Goal: Information Seeking & Learning: Learn about a topic

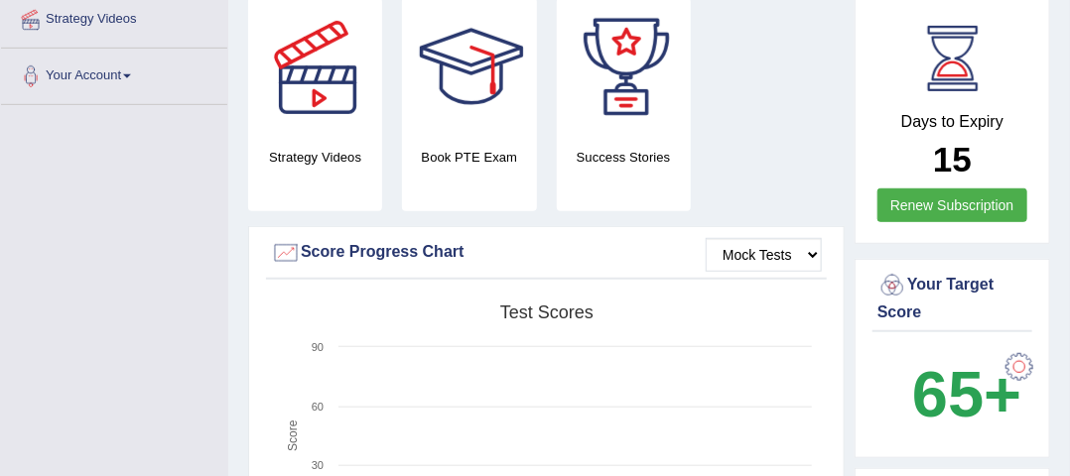
scroll to position [388, 0]
click at [746, 239] on select "Mock Tests" at bounding box center [764, 256] width 116 height 34
click at [707, 239] on select "Mock Tests" at bounding box center [764, 256] width 116 height 34
click at [593, 311] on rect at bounding box center [546, 450] width 551 height 308
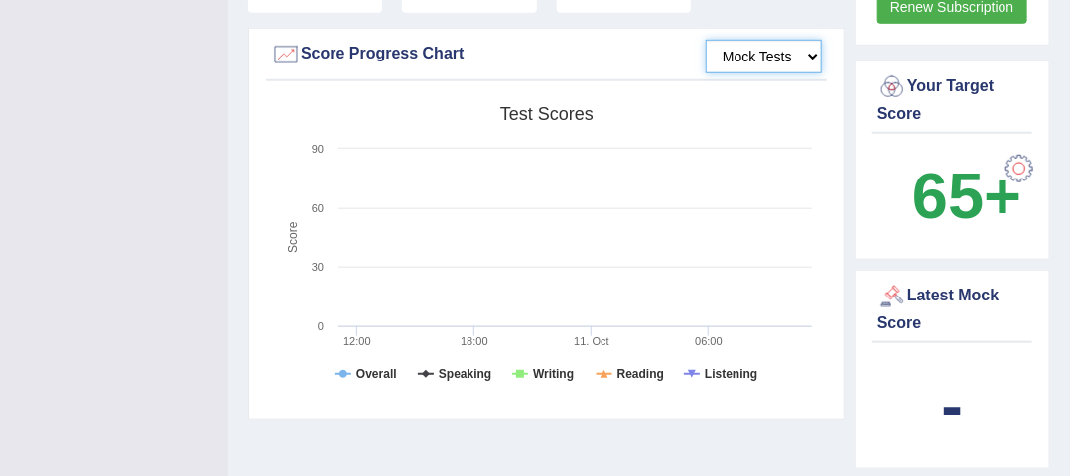
scroll to position [592, 0]
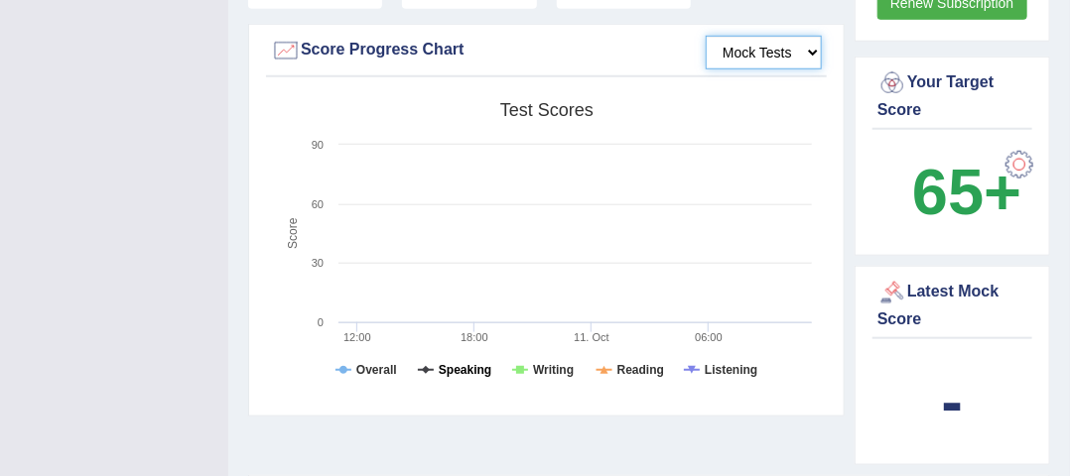
click at [469, 363] on tspan "Speaking" at bounding box center [465, 370] width 53 height 14
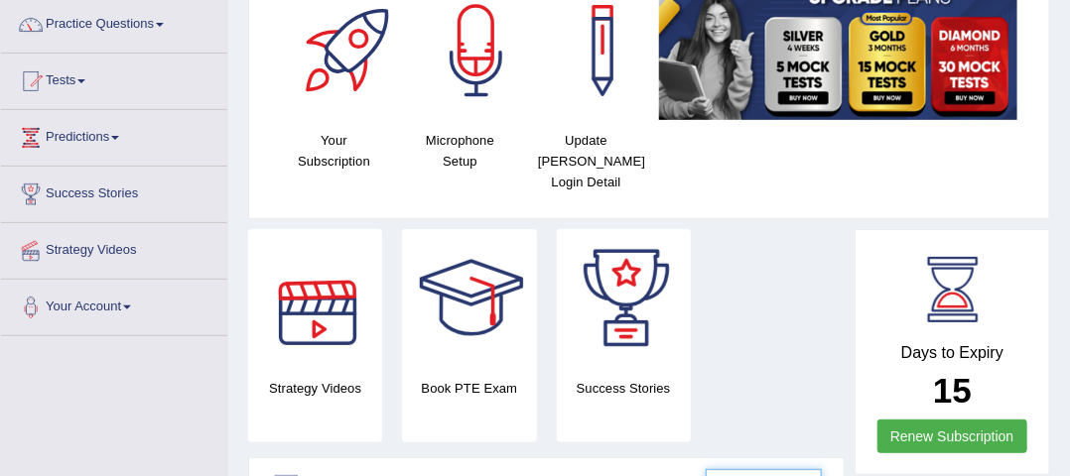
scroll to position [0, 0]
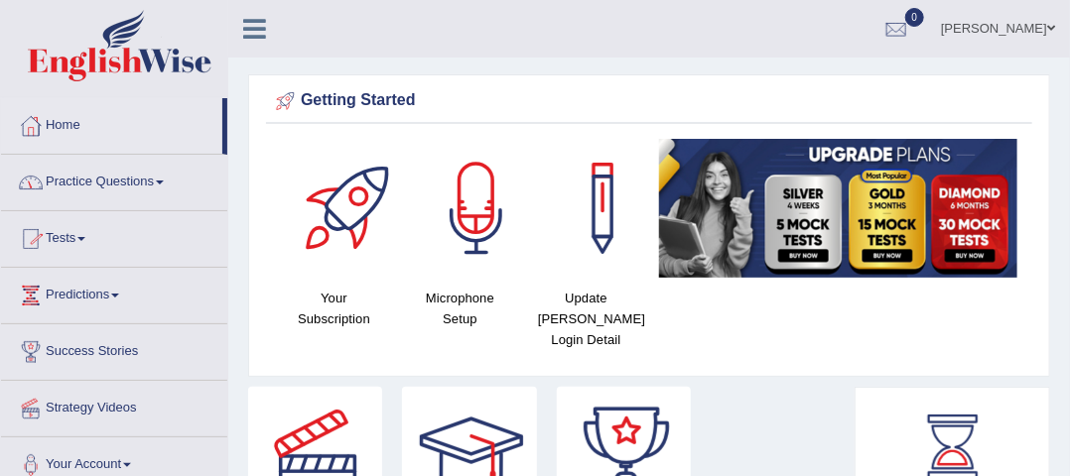
click at [80, 232] on link "Tests" at bounding box center [114, 236] width 226 height 50
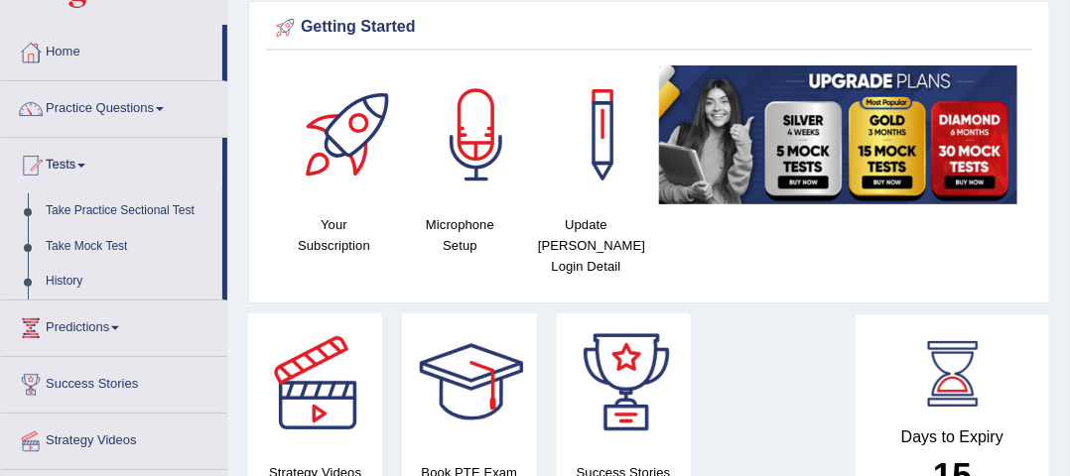
scroll to position [83, 0]
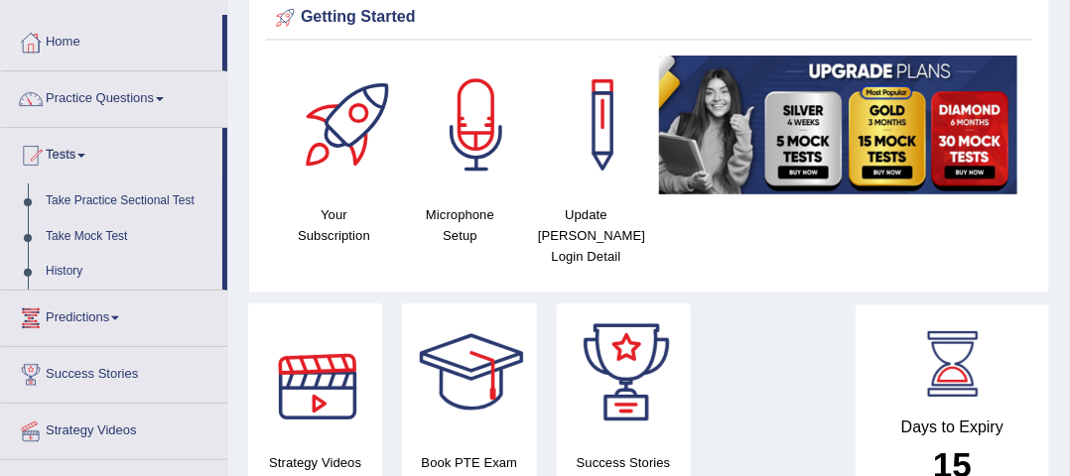
click at [77, 270] on link "History" at bounding box center [130, 272] width 186 height 36
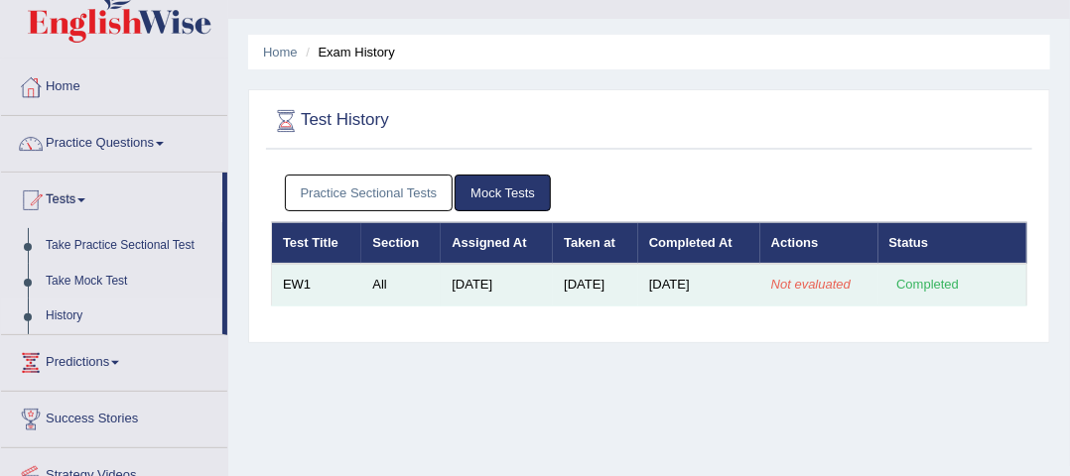
scroll to position [43, 0]
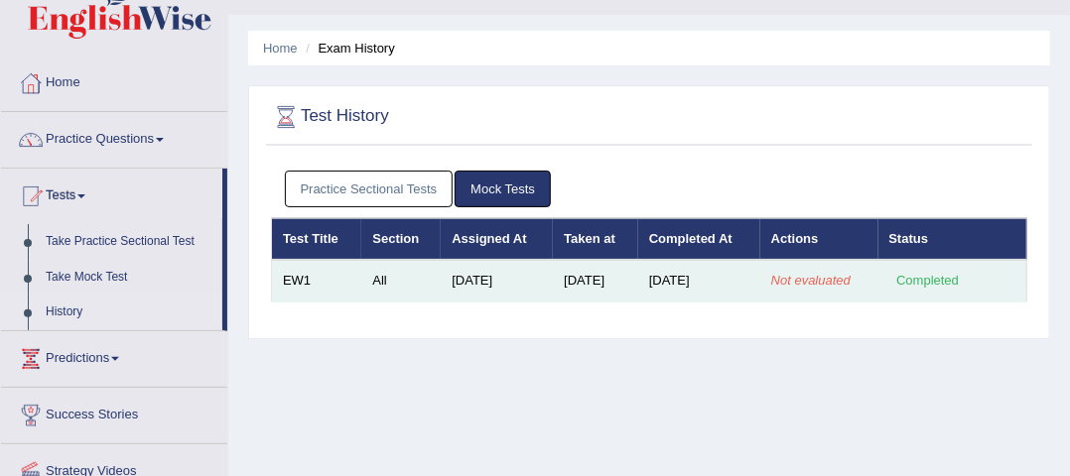
click at [807, 273] on em "Not evaluated" at bounding box center [810, 280] width 79 height 15
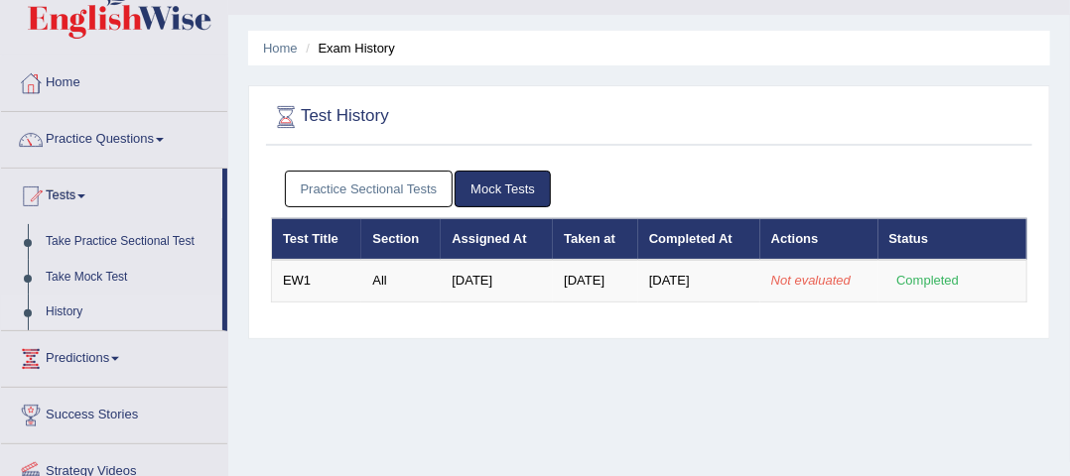
click at [519, 192] on link "Mock Tests" at bounding box center [503, 189] width 96 height 37
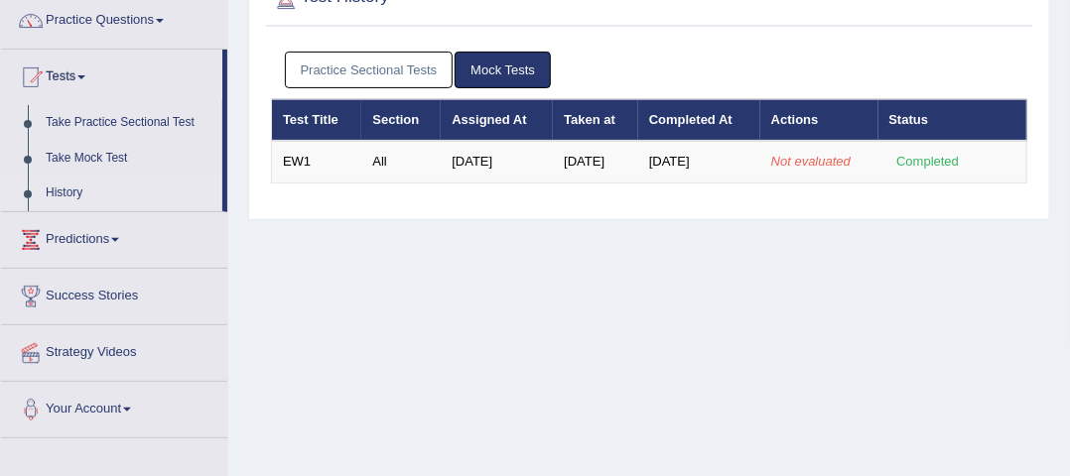
scroll to position [161, 0]
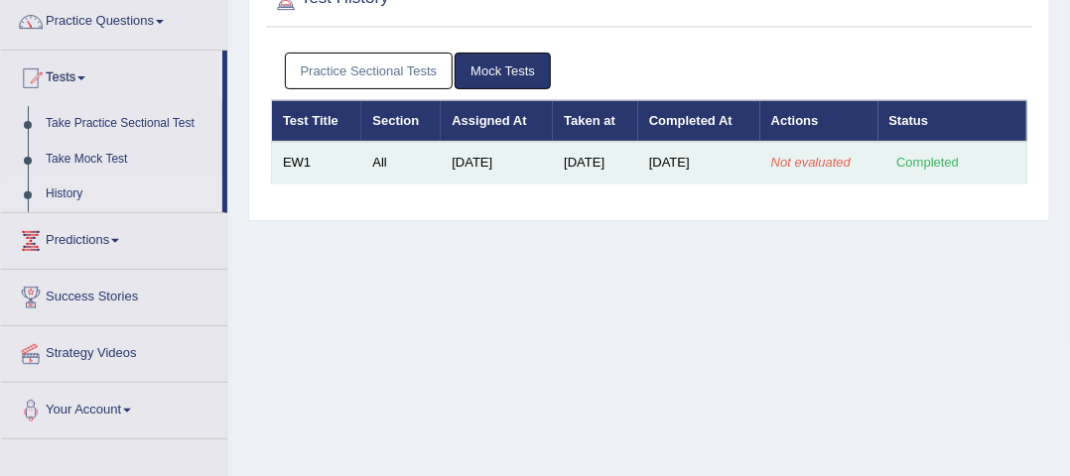
click at [818, 165] on em "Not evaluated" at bounding box center [810, 162] width 79 height 15
click at [932, 153] on div "Completed" at bounding box center [927, 163] width 77 height 21
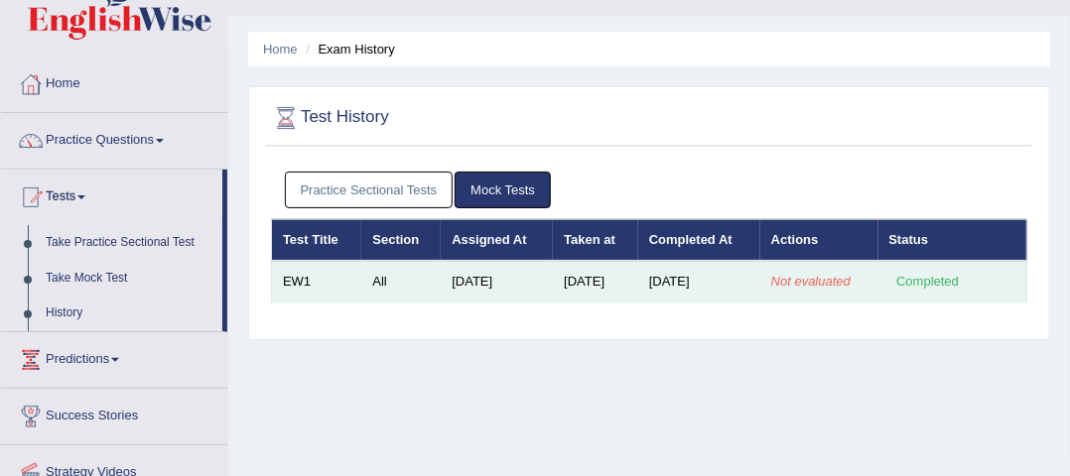
scroll to position [0, 0]
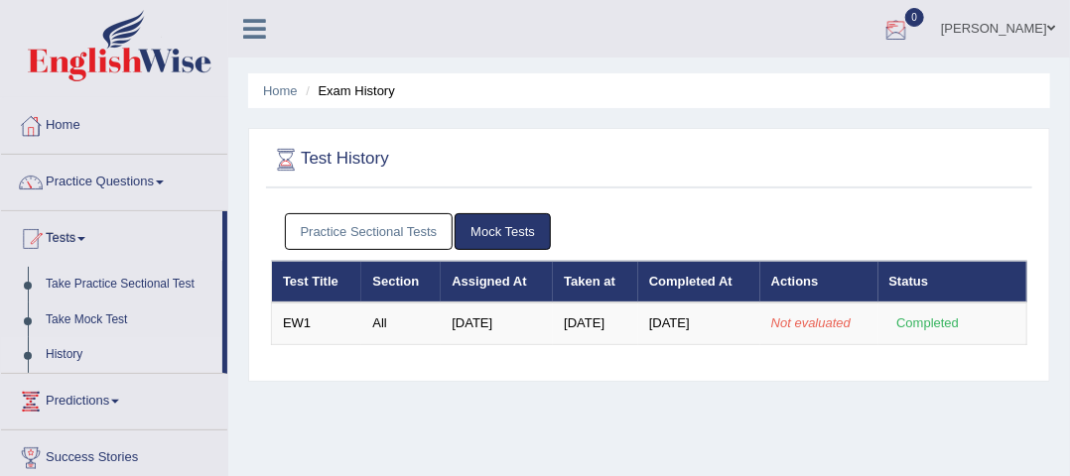
click at [911, 27] on div at bounding box center [896, 30] width 30 height 30
click at [884, 76] on div "See All Alerts" at bounding box center [777, 83] width 264 height 21
click at [911, 32] on div at bounding box center [896, 30] width 30 height 30
click at [807, 128] on div "Test History Practice Sectional Tests Mock Tests Test Title Section Assigned At…" at bounding box center [649, 255] width 802 height 254
click at [356, 93] on li "Exam History" at bounding box center [348, 90] width 94 height 19
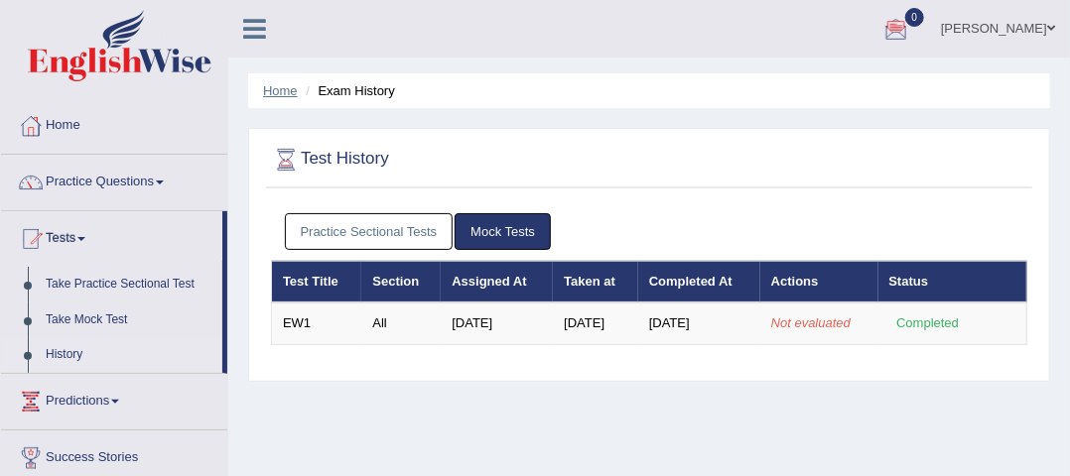
click at [286, 95] on link "Home" at bounding box center [280, 90] width 35 height 15
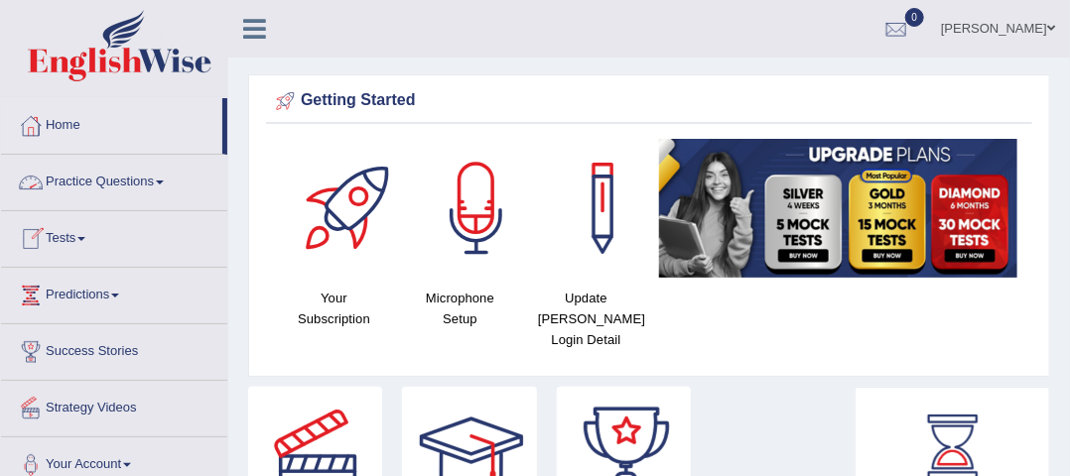
click at [113, 233] on link "Tests" at bounding box center [114, 236] width 226 height 50
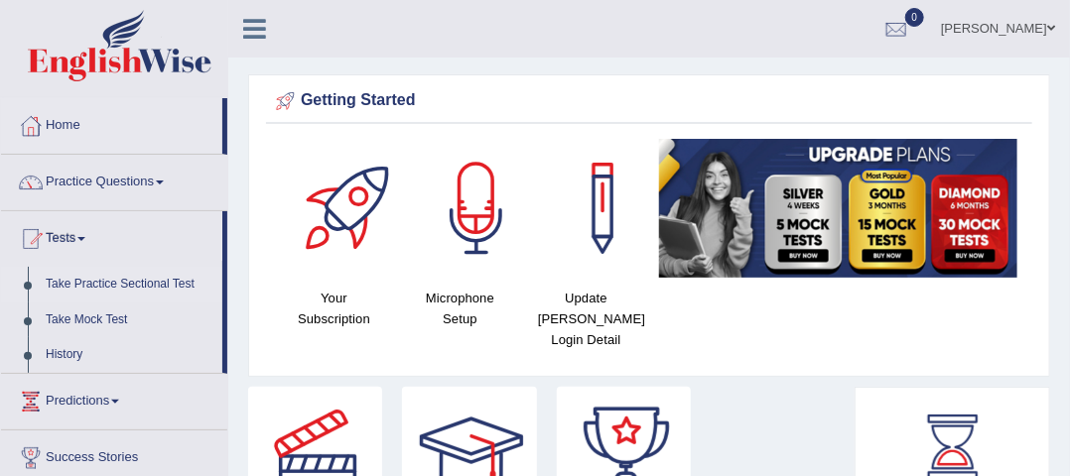
click at [123, 271] on link "Take Practice Sectional Test" at bounding box center [130, 285] width 186 height 36
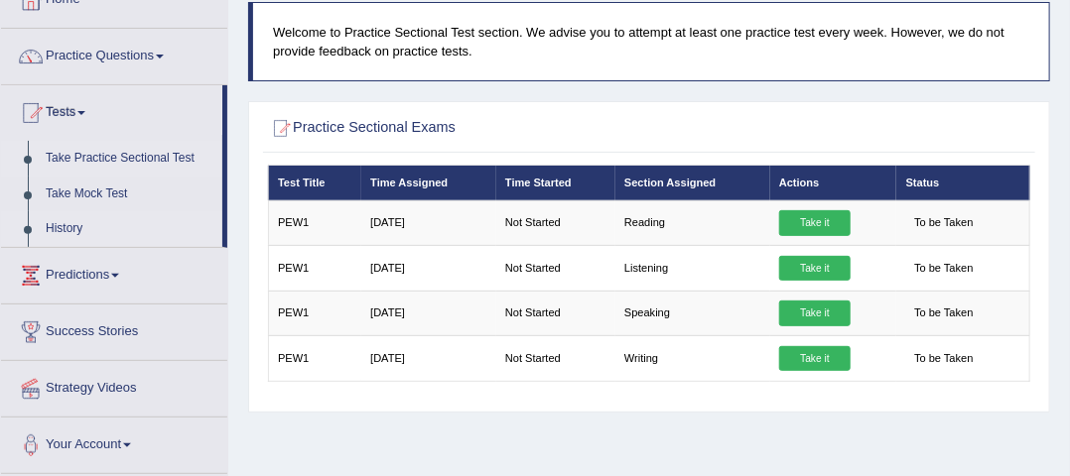
click at [64, 223] on link "History" at bounding box center [130, 229] width 186 height 36
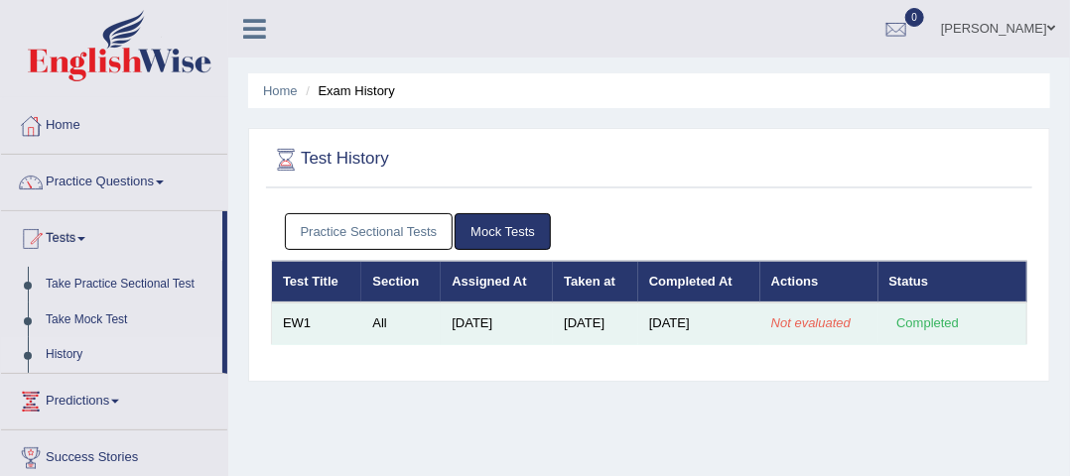
click at [948, 314] on div "Completed" at bounding box center [927, 324] width 77 height 21
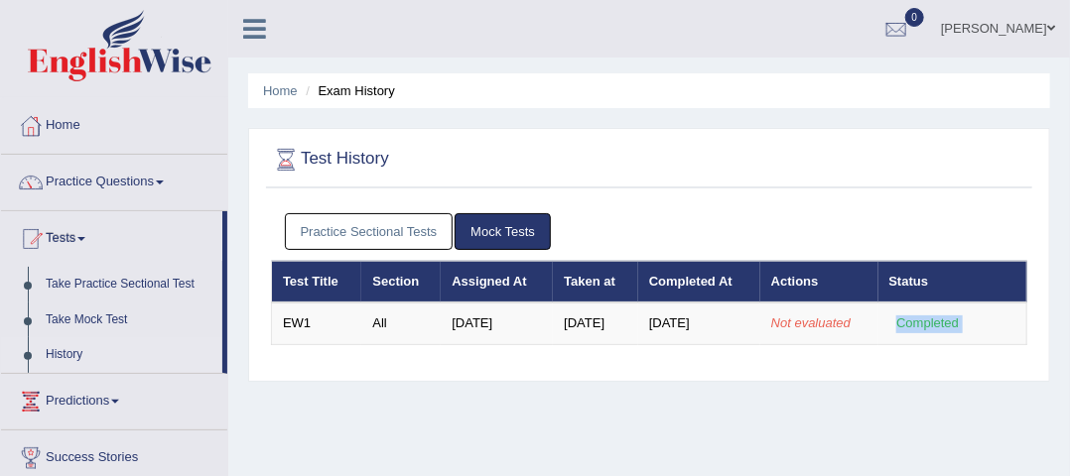
click at [524, 229] on link "Mock Tests" at bounding box center [503, 231] width 96 height 37
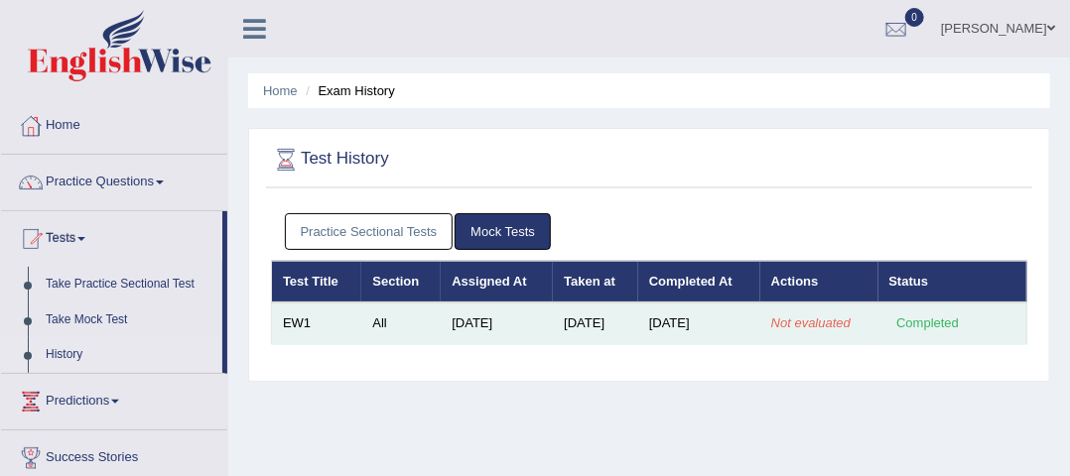
click at [776, 330] on td "Not evaluated" at bounding box center [819, 324] width 118 height 42
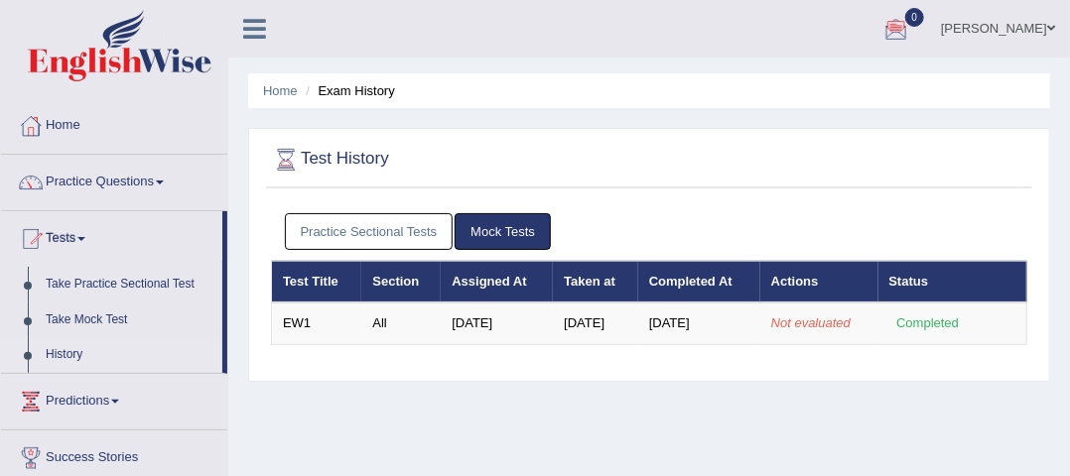
click at [911, 22] on div at bounding box center [896, 30] width 30 height 30
click at [657, 195] on div "Test History Practice Sectional Tests Mock Tests Test Title Section Assigned At…" at bounding box center [649, 255] width 802 height 254
click at [1028, 37] on link "[PERSON_NAME]" at bounding box center [998, 26] width 144 height 52
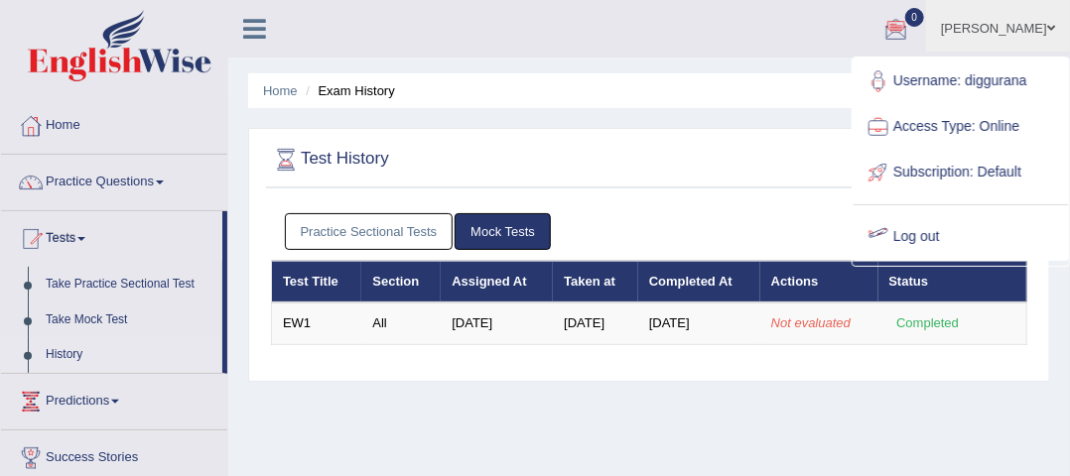
click at [778, 165] on div at bounding box center [649, 160] width 756 height 41
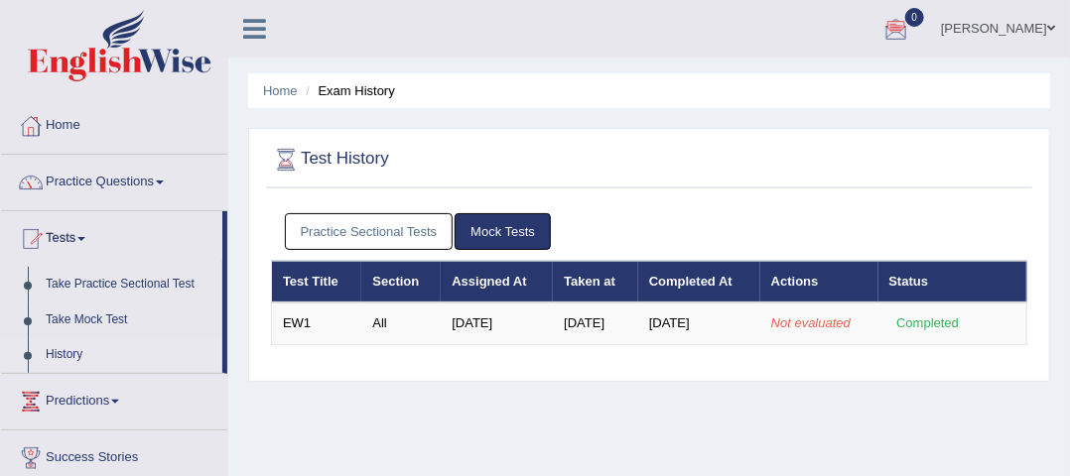
click at [464, 230] on link "Mock Tests" at bounding box center [503, 231] width 96 height 37
click at [425, 231] on link "Practice Sectional Tests" at bounding box center [369, 231] width 169 height 37
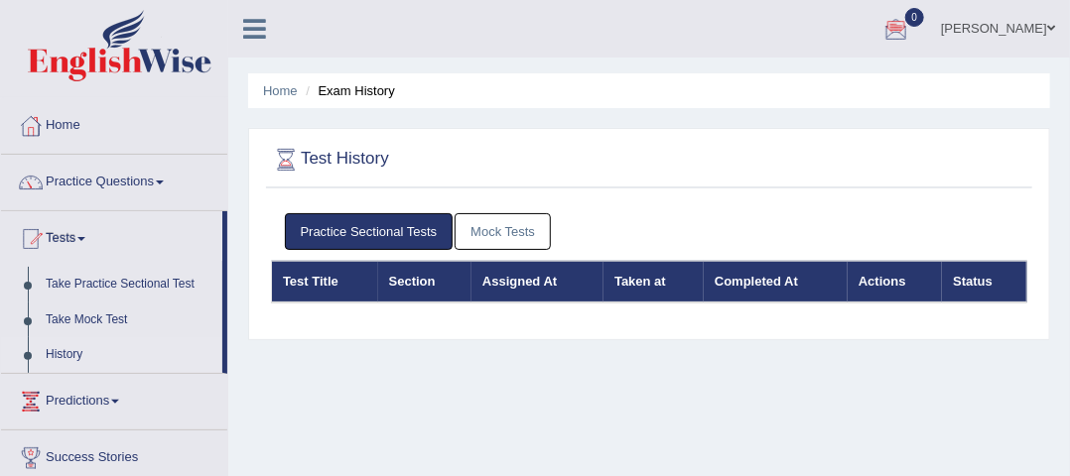
click at [478, 233] on link "Mock Tests" at bounding box center [503, 231] width 96 height 37
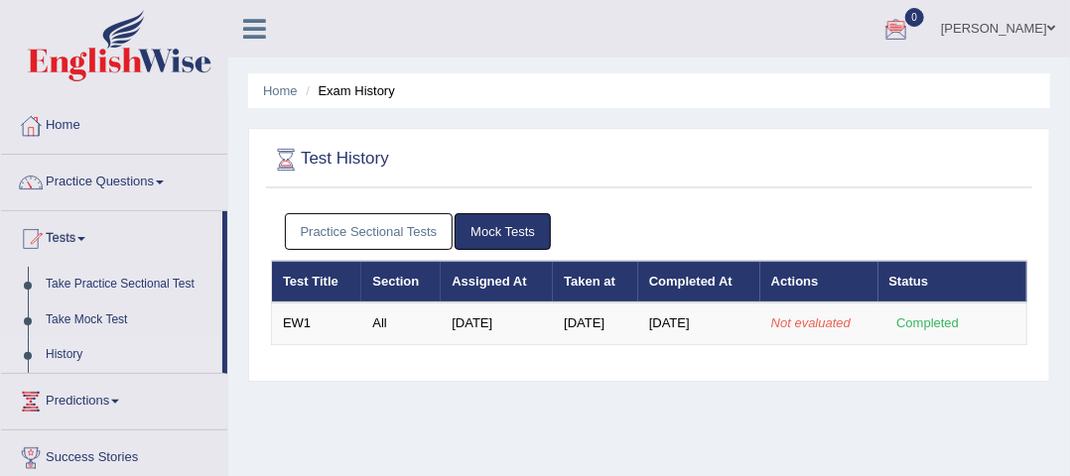
click at [911, 30] on div at bounding box center [896, 30] width 30 height 30
click at [828, 80] on icon at bounding box center [824, 82] width 8 height 15
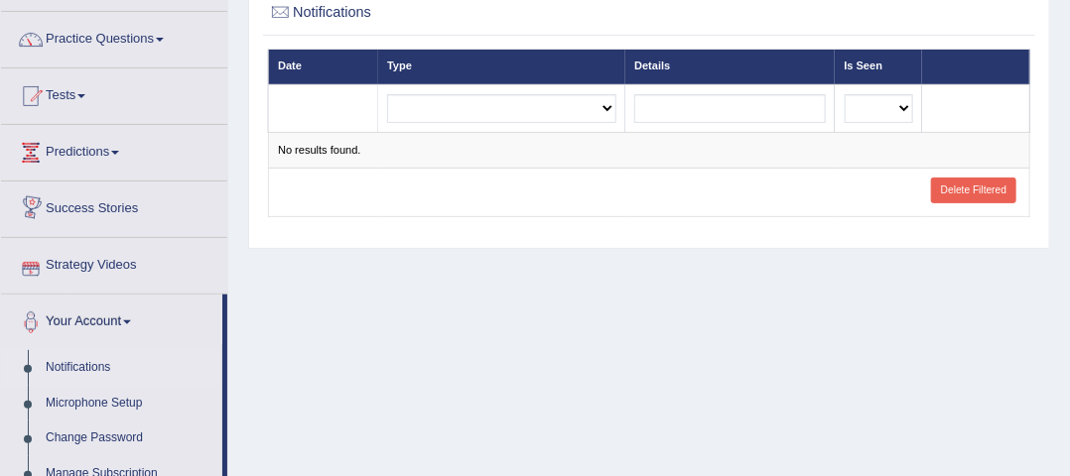
scroll to position [157, 0]
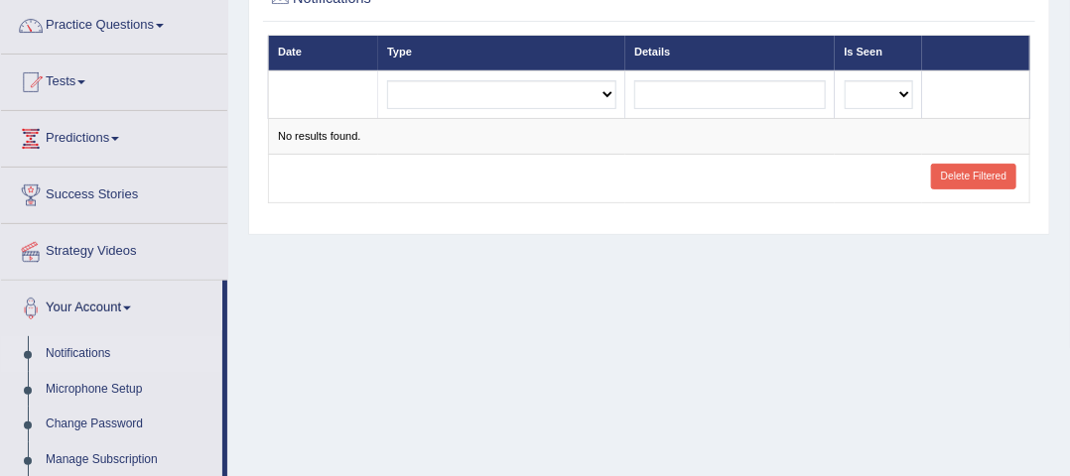
click at [94, 239] on link "Strategy Videos" at bounding box center [114, 249] width 226 height 50
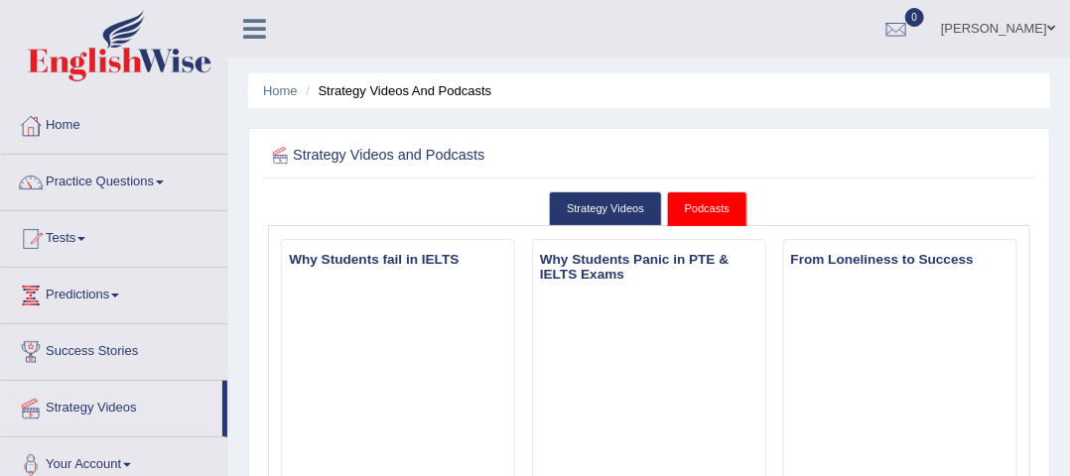
click at [508, 56] on ul "diggu rana Toggle navigation Username: diggurana Access Type: Online Subscripti…" at bounding box center [775, 28] width 590 height 57
click at [147, 177] on link "Practice Questions" at bounding box center [114, 180] width 226 height 50
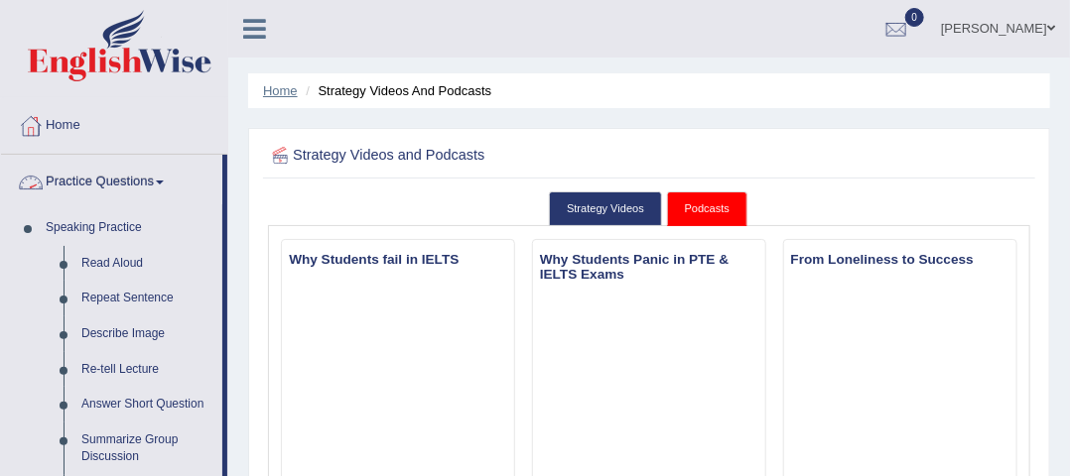
click at [278, 96] on link "Home" at bounding box center [280, 90] width 35 height 15
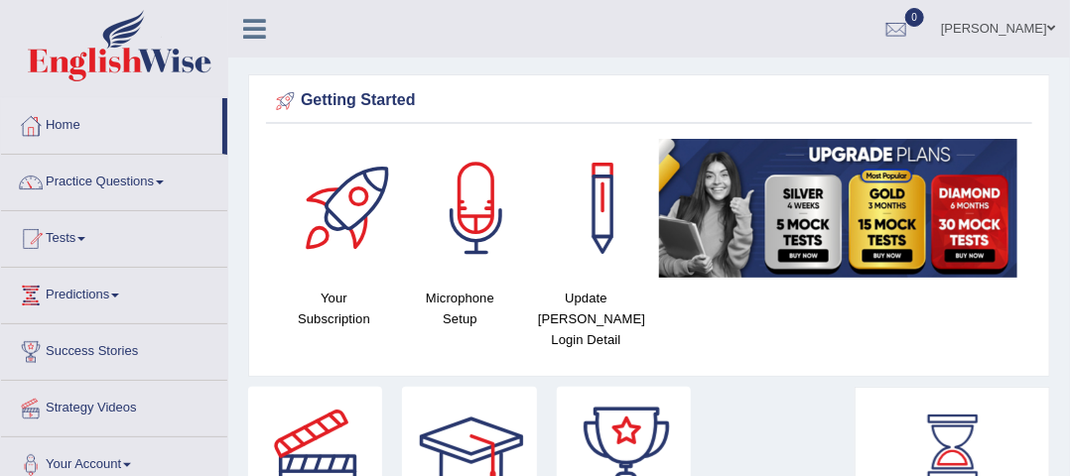
click at [107, 180] on link "Practice Questions" at bounding box center [114, 180] width 226 height 50
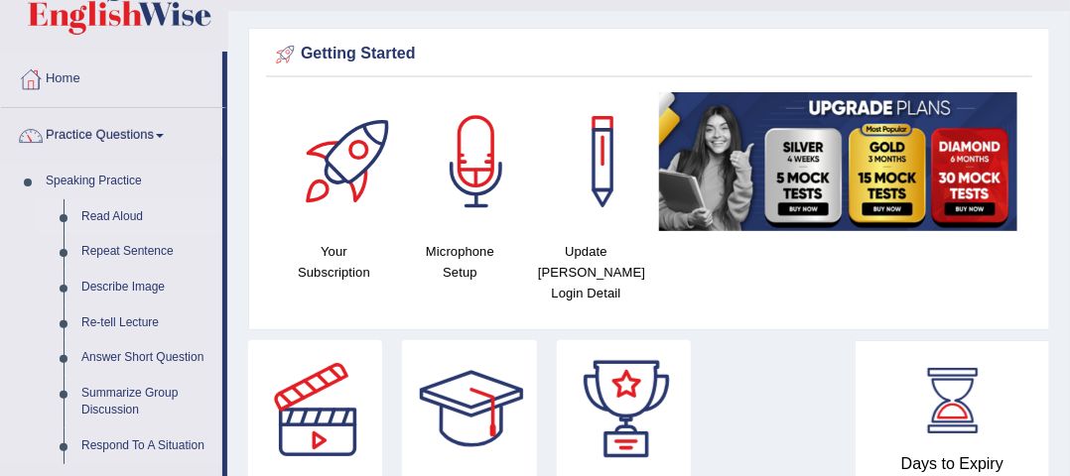
scroll to position [44, 0]
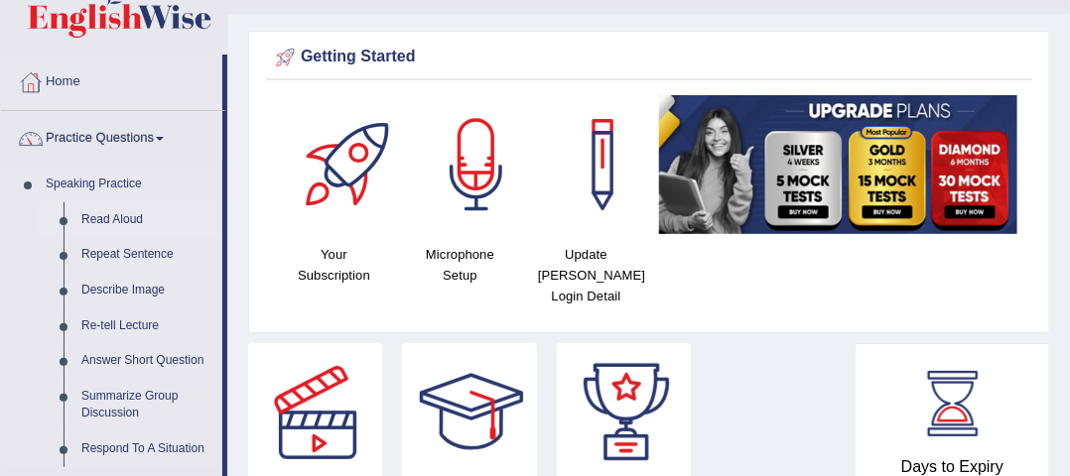
click at [108, 217] on link "Read Aloud" at bounding box center [147, 220] width 150 height 36
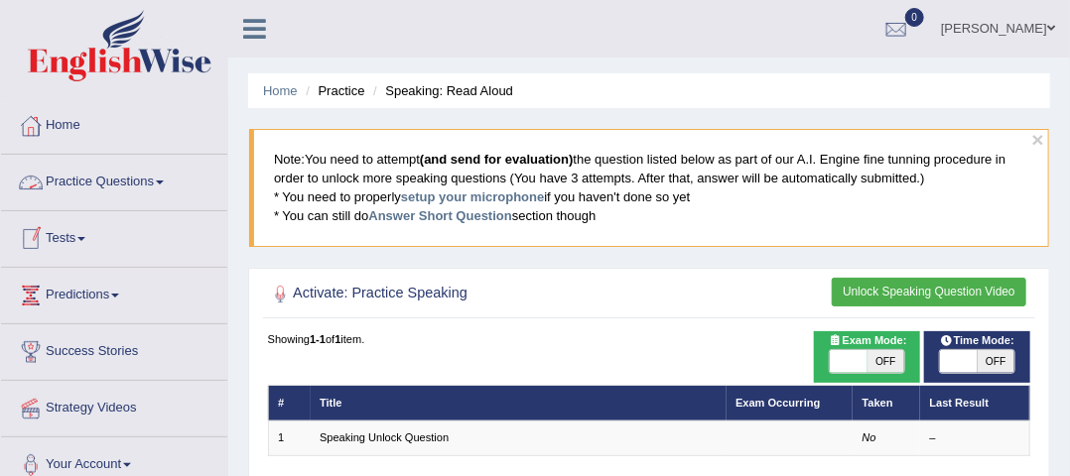
click at [114, 178] on link "Practice Questions" at bounding box center [114, 180] width 226 height 50
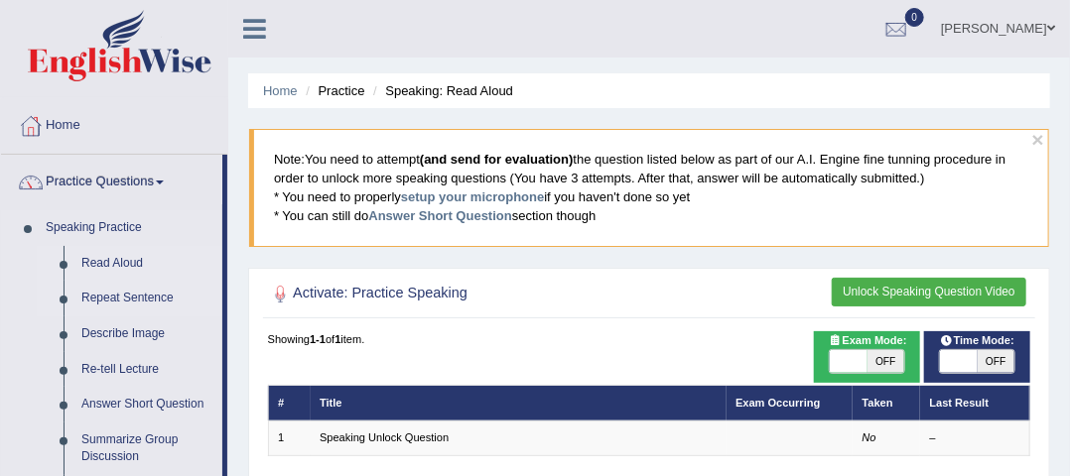
click at [109, 295] on link "Repeat Sentence" at bounding box center [147, 299] width 150 height 36
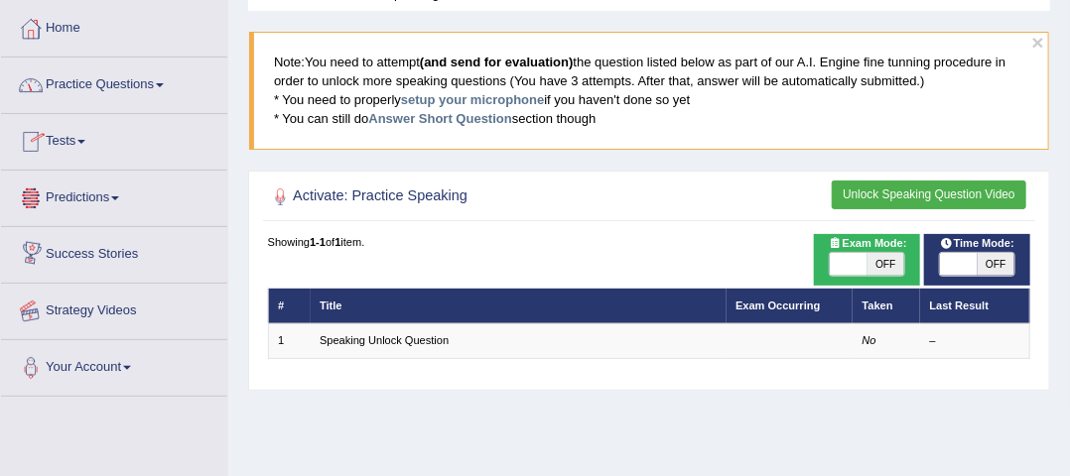
scroll to position [99, 0]
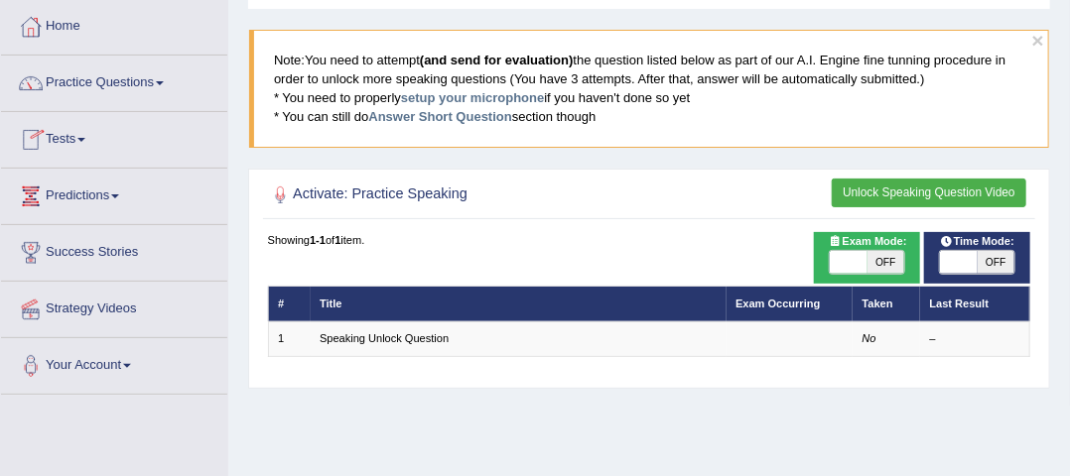
click at [82, 139] on link "Tests" at bounding box center [114, 137] width 226 height 50
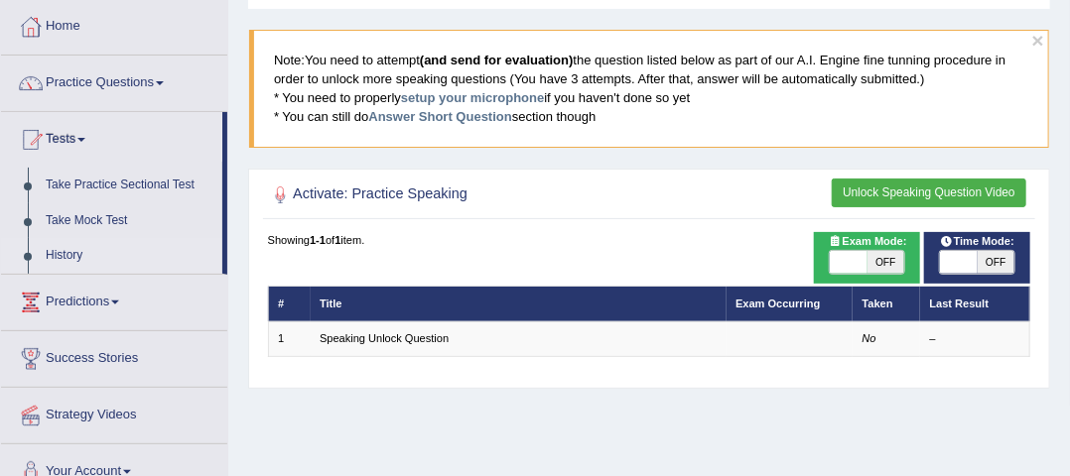
click at [80, 247] on link "History" at bounding box center [130, 256] width 186 height 36
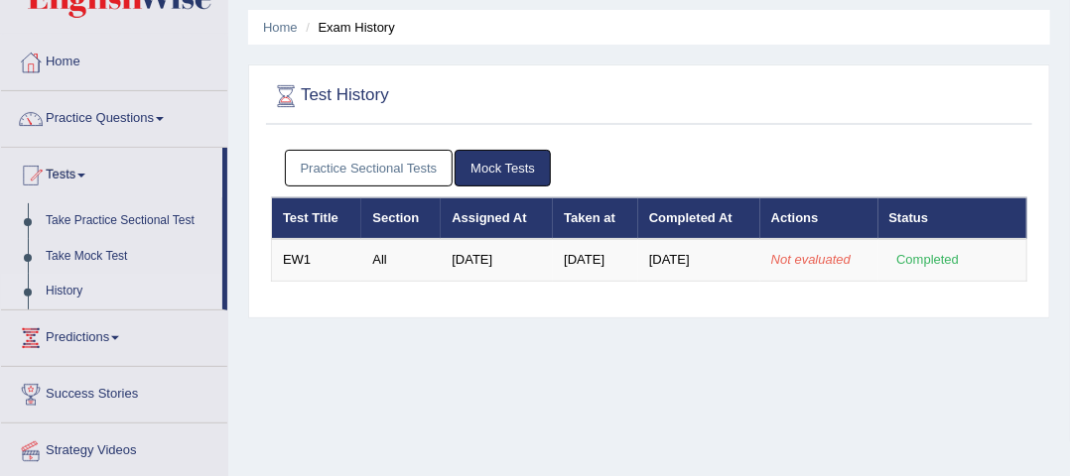
click at [723, 218] on th "Completed At" at bounding box center [699, 219] width 122 height 42
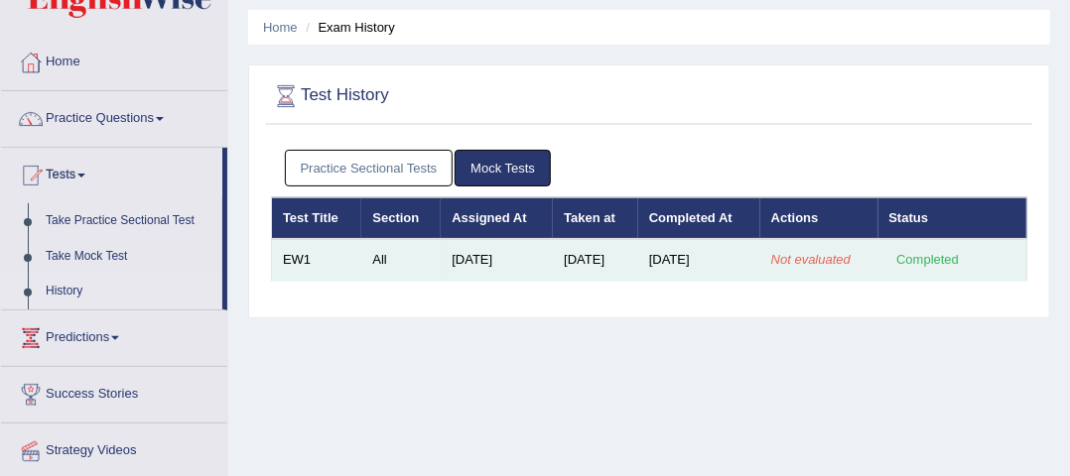
click at [949, 255] on div "Completed" at bounding box center [927, 260] width 77 height 21
